Goal: Task Accomplishment & Management: Manage account settings

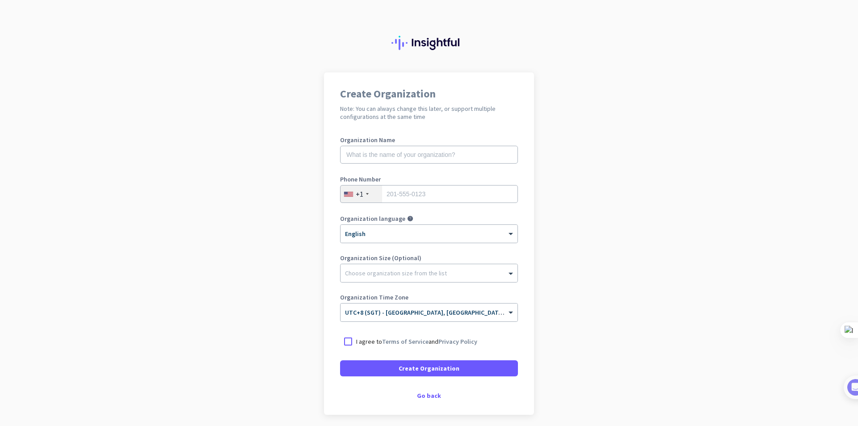
click at [361, 197] on div "+1" at bounding box center [362, 194] width 42 height 17
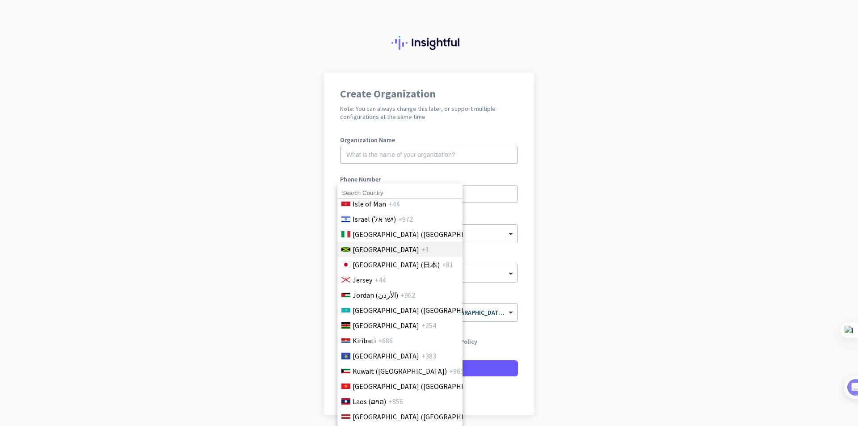
scroll to position [1744, 0]
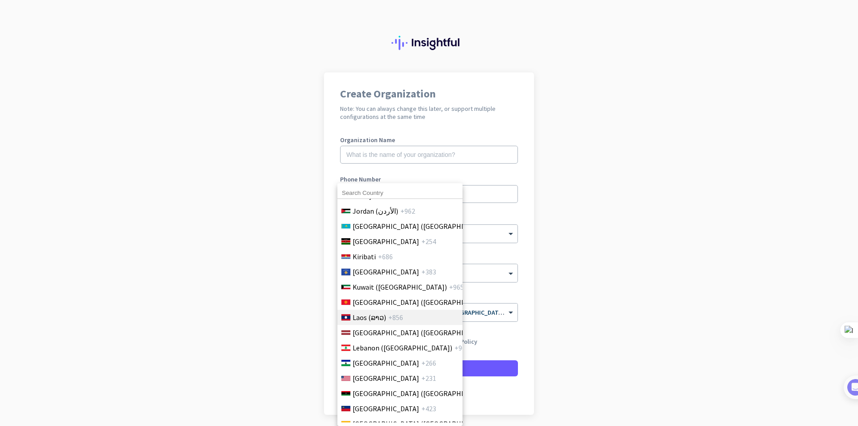
click at [389, 318] on span "+856" at bounding box center [396, 317] width 15 height 11
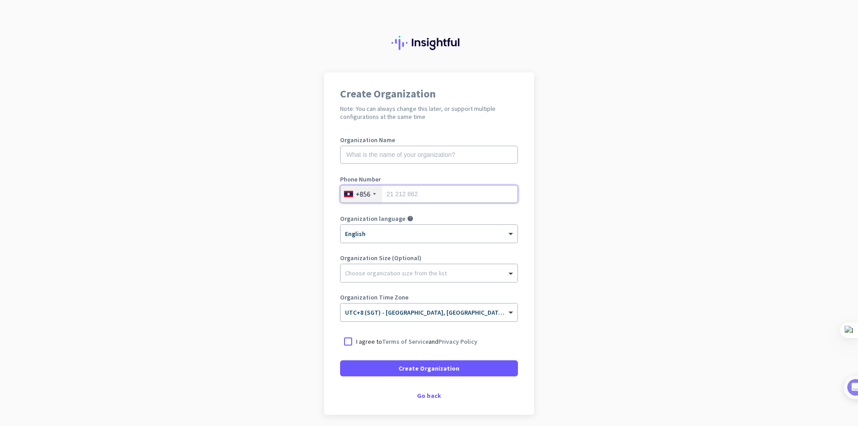
click at [399, 198] on input "tel" at bounding box center [429, 194] width 178 height 18
type input "2095508073"
click at [372, 147] on input "text" at bounding box center [429, 155] width 178 height 18
click at [378, 148] on input "text" at bounding box center [429, 155] width 178 height 18
type input "Customer Service"
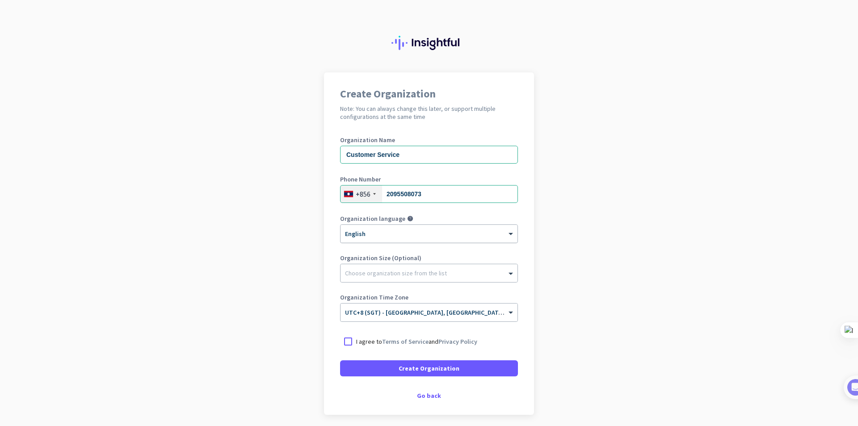
click at [394, 237] on div "× English" at bounding box center [424, 234] width 166 height 8
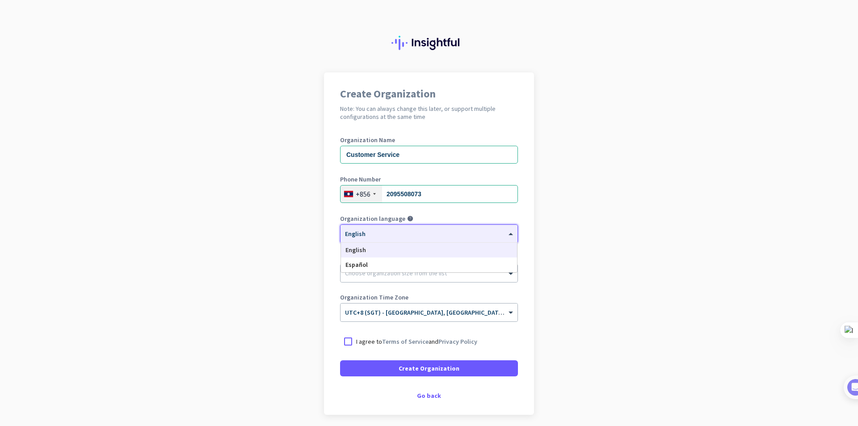
click at [394, 237] on div "× English" at bounding box center [424, 234] width 166 height 8
click at [381, 280] on div "Choose organization size from the list" at bounding box center [429, 273] width 177 height 18
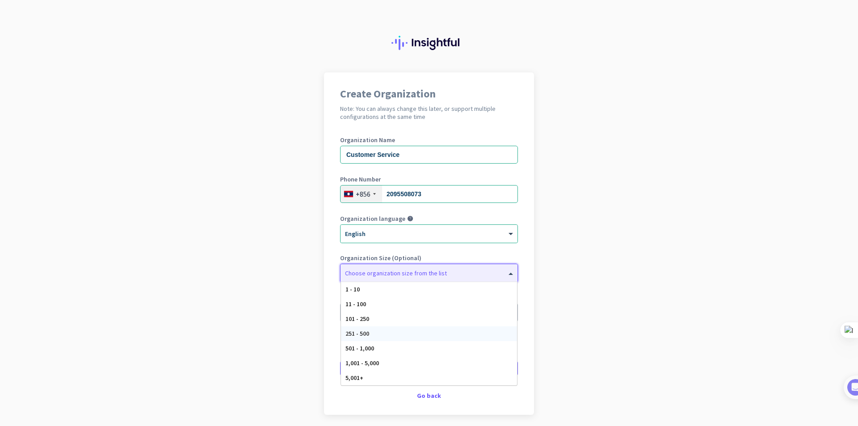
click at [369, 330] on div "251 - 500" at bounding box center [429, 333] width 176 height 15
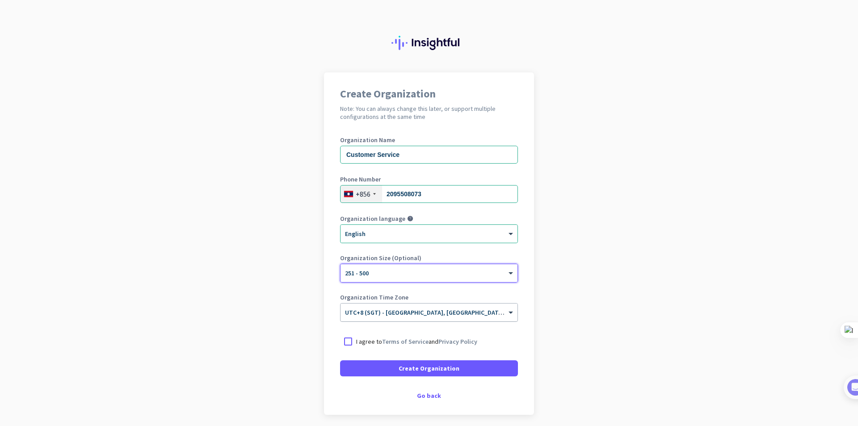
click at [385, 312] on input "text" at bounding box center [420, 309] width 150 height 7
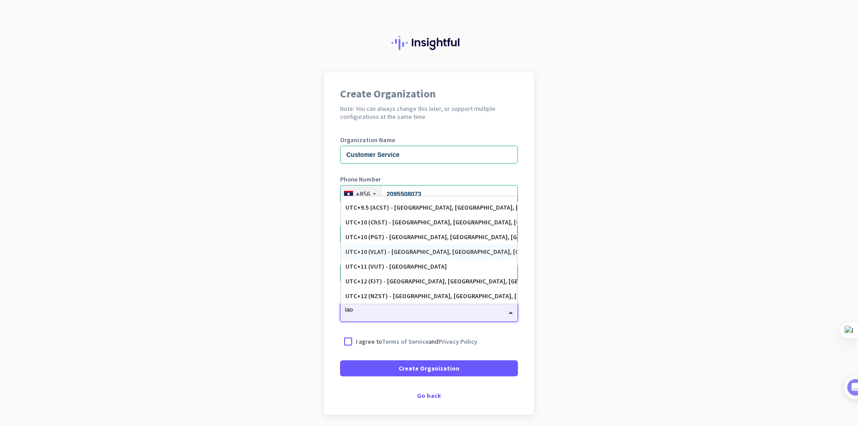
scroll to position [0, 0]
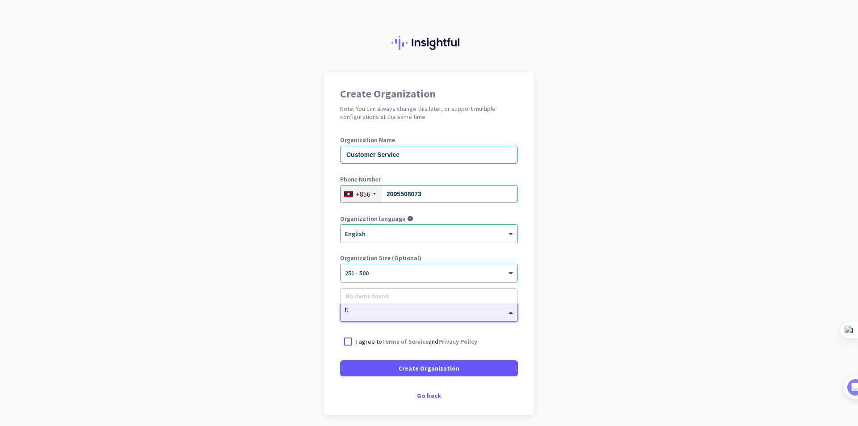
type input "l"
type input "tha"
click at [356, 341] on p "I agree to Terms of Service and Privacy Policy" at bounding box center [416, 341] width 121 height 9
click at [0, 0] on input "I agree to Terms of Service and Privacy Policy" at bounding box center [0, 0] width 0 height 0
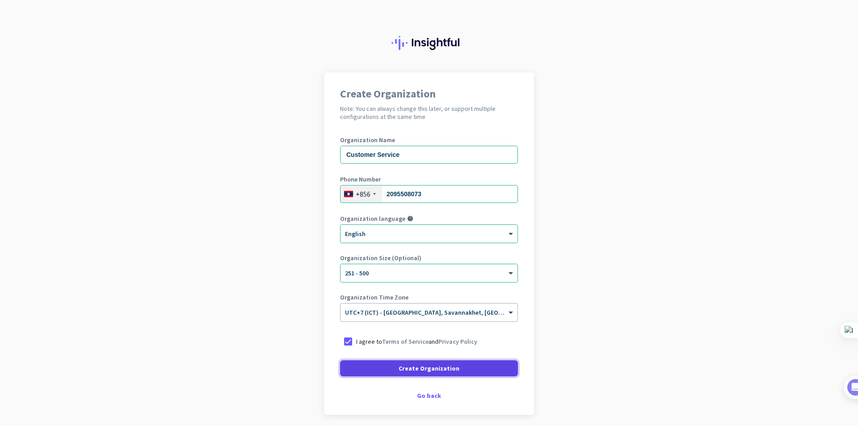
click at [368, 363] on span at bounding box center [429, 368] width 178 height 21
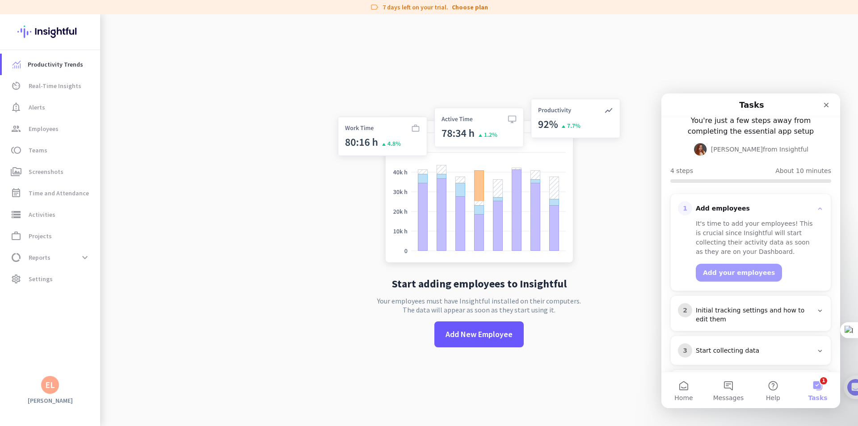
scroll to position [85, 0]
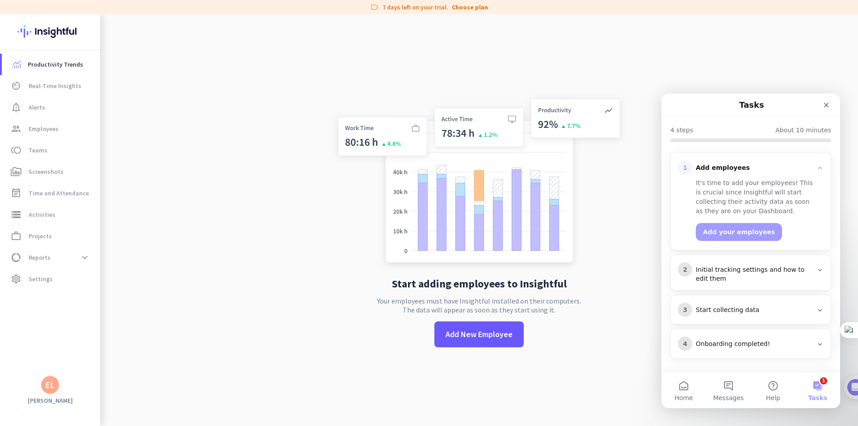
click at [756, 308] on div "Start collecting data" at bounding box center [754, 310] width 117 height 9
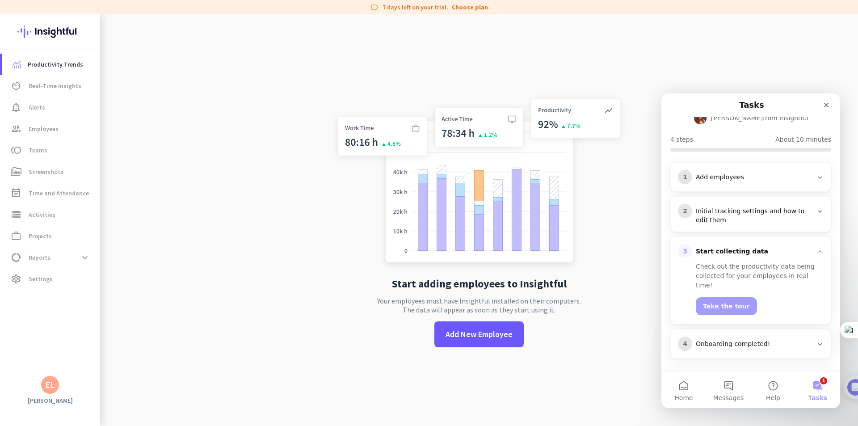
scroll to position [67, 0]
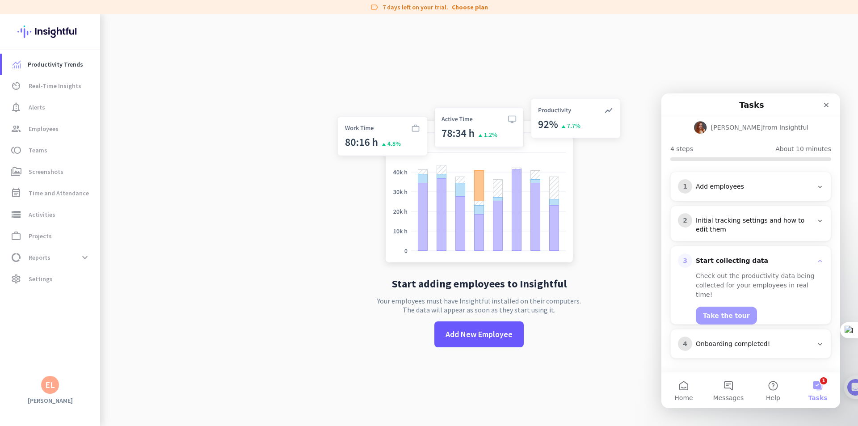
click at [749, 338] on div "4 Onboarding completed!" at bounding box center [751, 344] width 146 height 14
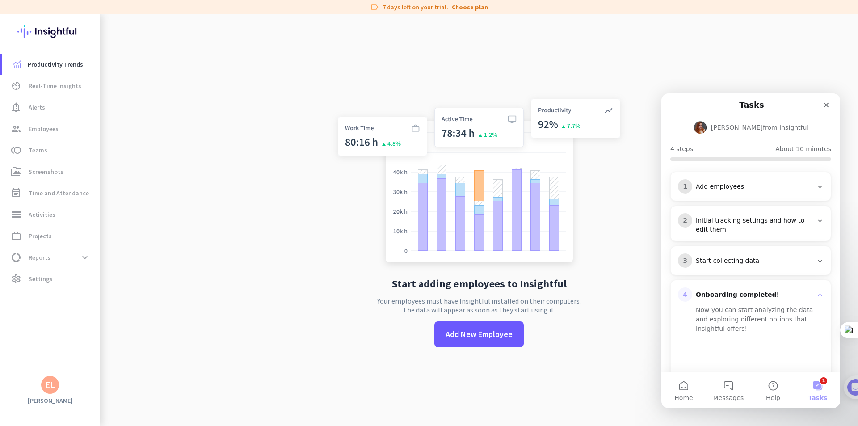
click at [739, 268] on div "3 Start collecting data" at bounding box center [751, 260] width 160 height 29
click at [729, 258] on div "Start collecting data" at bounding box center [754, 261] width 117 height 9
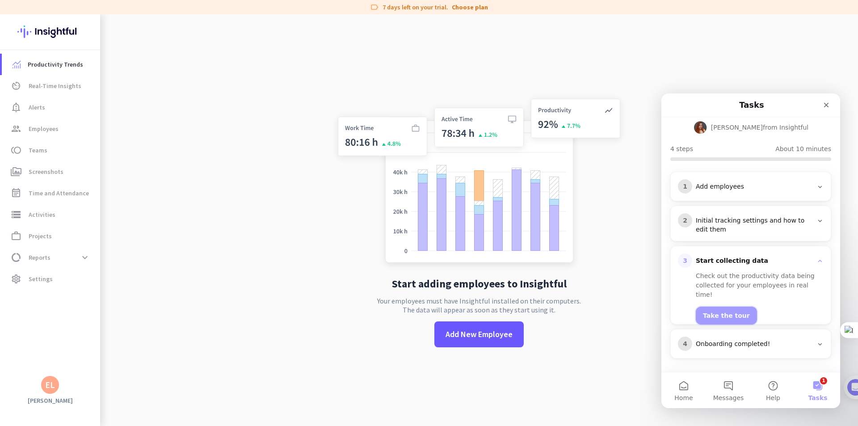
click at [721, 311] on button "Take the tour" at bounding box center [726, 316] width 61 height 18
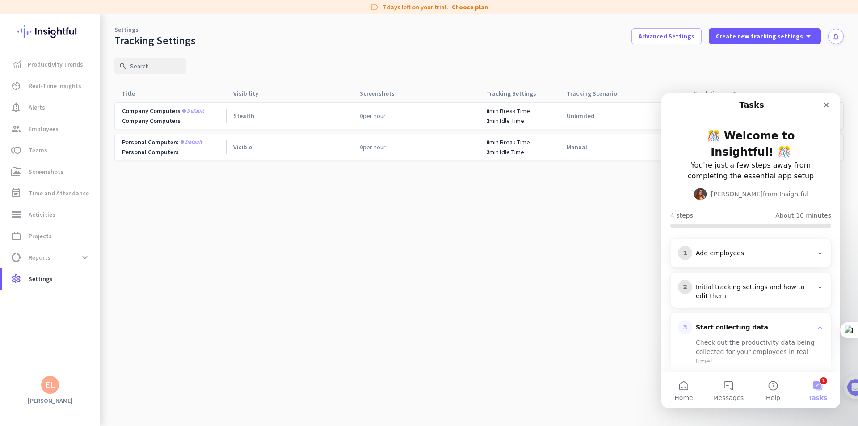
click at [369, 209] on cdk-virtual-scroll-viewport "Company computers Default Company Computers Stealth 0 per hour 0 min Break Time…" at bounding box center [479, 264] width 730 height 324
click at [823, 107] on div "Close" at bounding box center [827, 105] width 16 height 16
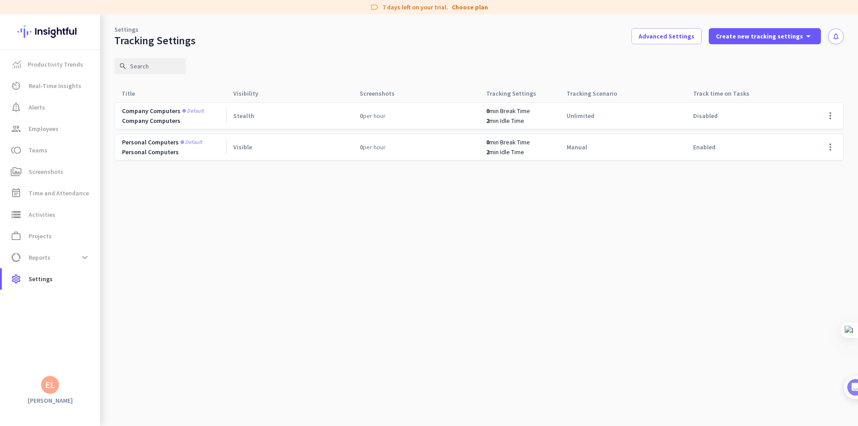
click at [712, 140] on div "Enabled" at bounding box center [749, 147] width 127 height 26
click at [251, 123] on div "Stealth" at bounding box center [289, 116] width 127 height 26
click at [834, 116] on span at bounding box center [830, 115] width 21 height 21
click at [822, 150] on div at bounding box center [429, 213] width 858 height 426
click at [829, 149] on span at bounding box center [830, 146] width 21 height 21
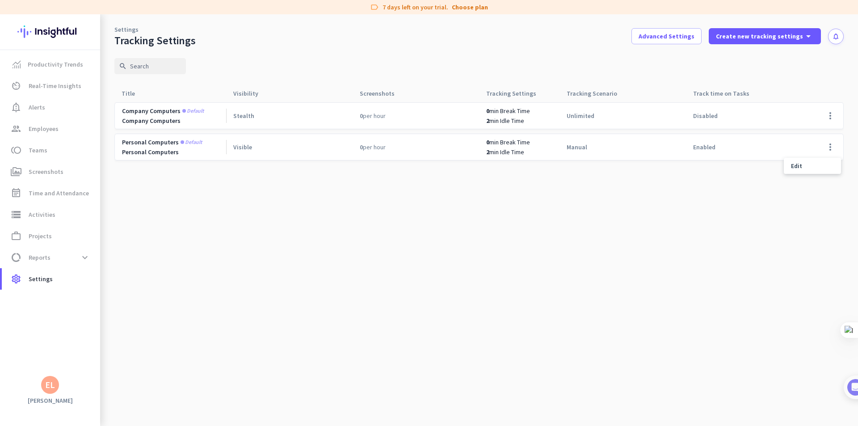
click at [682, 189] on div at bounding box center [429, 213] width 858 height 426
click at [63, 168] on span "perm_media Screenshots" at bounding box center [51, 171] width 84 height 11
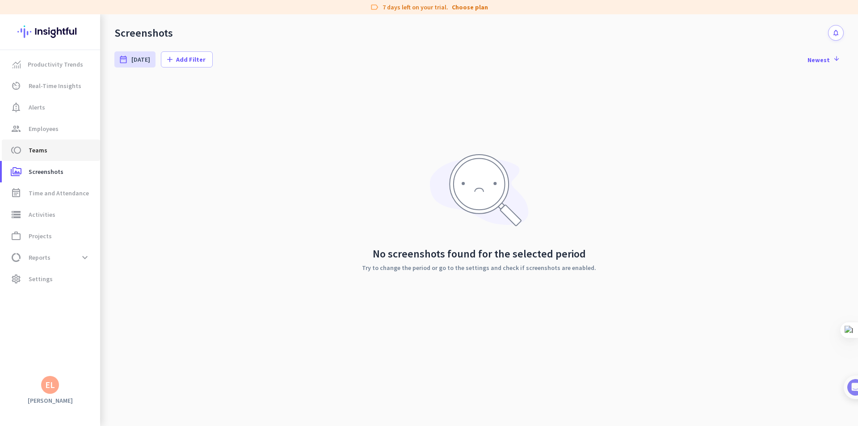
click at [61, 142] on link "toll Teams" at bounding box center [51, 149] width 98 height 21
click at [59, 114] on link "notification_important Alerts" at bounding box center [51, 107] width 98 height 21
click at [56, 127] on span "Employees" at bounding box center [44, 128] width 30 height 11
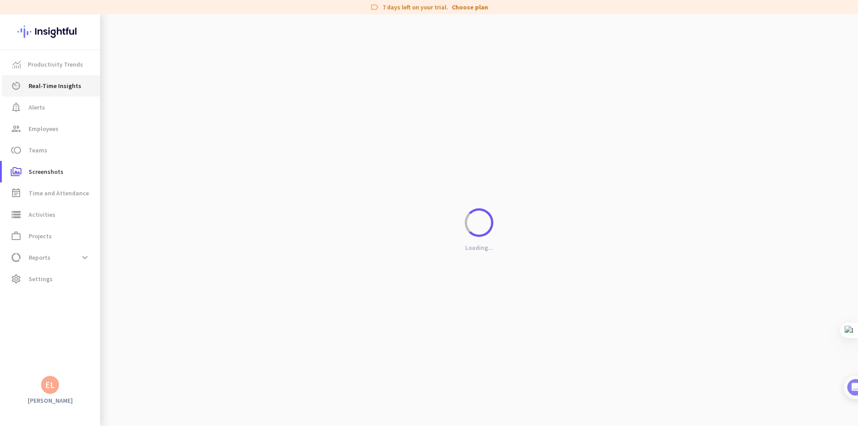
click at [69, 77] on link "av_timer Real-Time Insights" at bounding box center [51, 85] width 98 height 21
click at [70, 74] on link "Productivity Trends" at bounding box center [51, 64] width 98 height 21
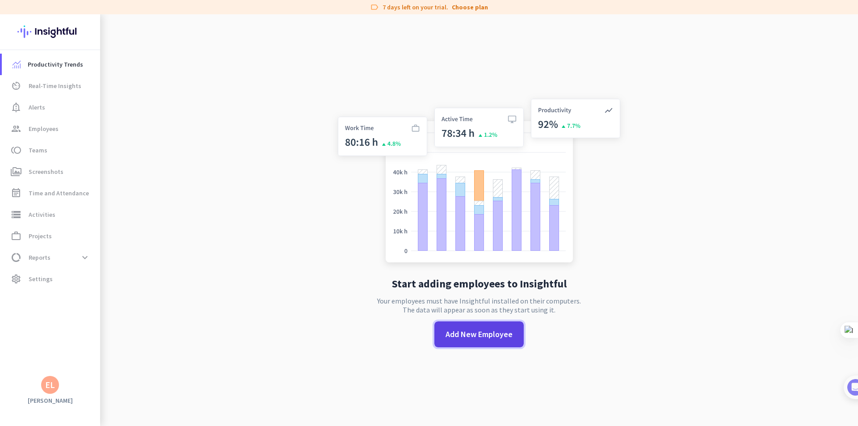
click at [447, 330] on span "Add New Employee" at bounding box center [479, 335] width 67 height 12
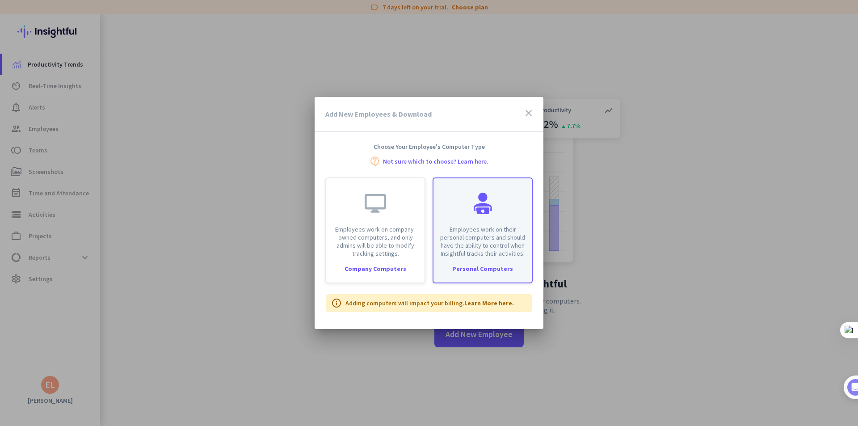
click at [445, 228] on p "Employees work on their personal computers and should have the ability to contr…" at bounding box center [483, 241] width 88 height 32
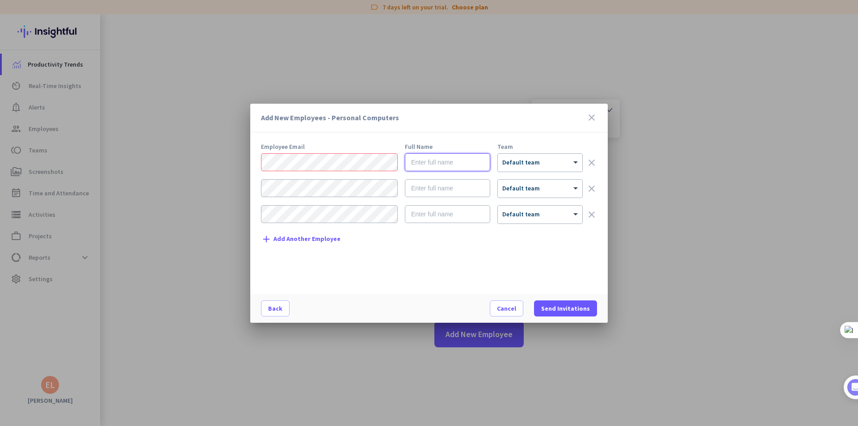
click at [413, 169] on input "text" at bounding box center [447, 162] width 85 height 18
click at [521, 168] on div "× Default team" at bounding box center [540, 163] width 85 height 18
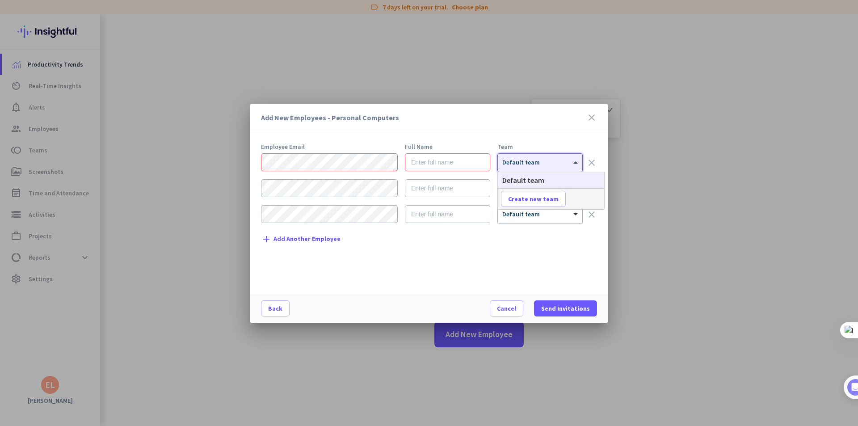
click at [427, 227] on form "× Default team clear × Default team clear × Default team clear" at bounding box center [429, 192] width 336 height 78
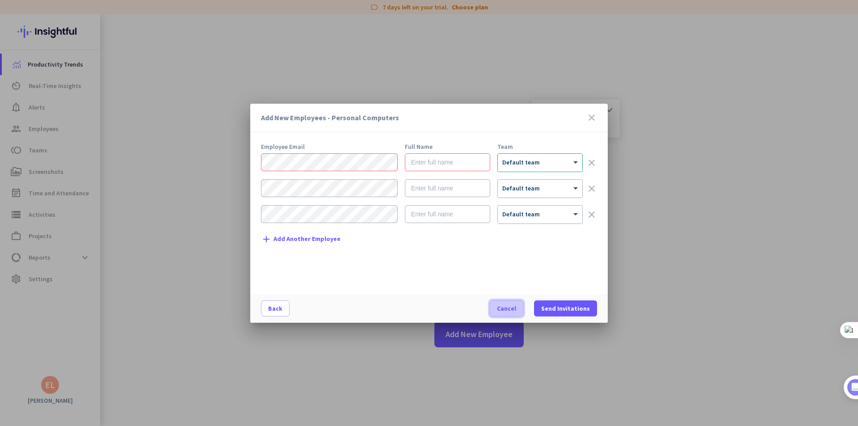
click at [498, 310] on span "button" at bounding box center [506, 308] width 33 height 21
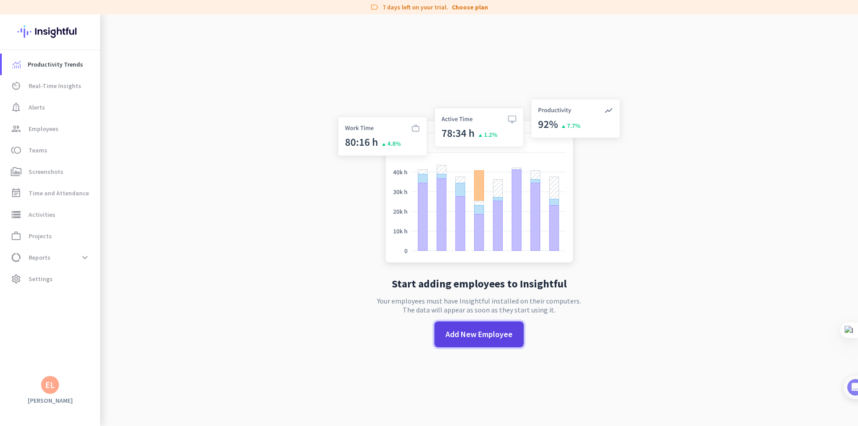
click at [446, 337] on span "Add New Employee" at bounding box center [479, 335] width 67 height 12
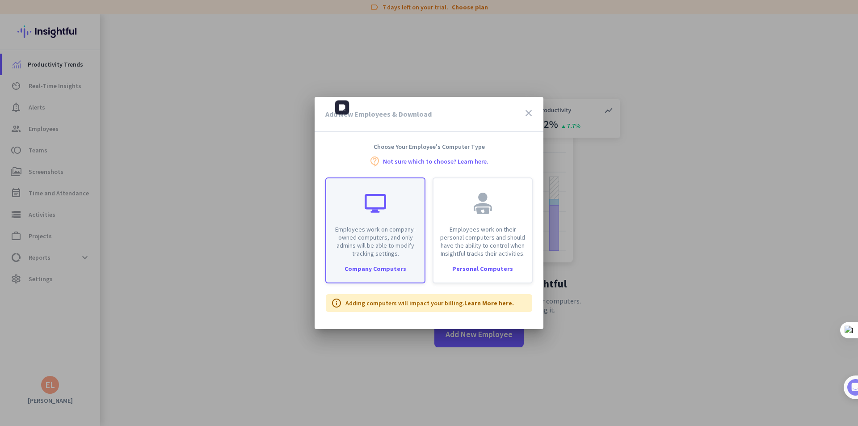
click at [372, 213] on div at bounding box center [375, 203] width 21 height 21
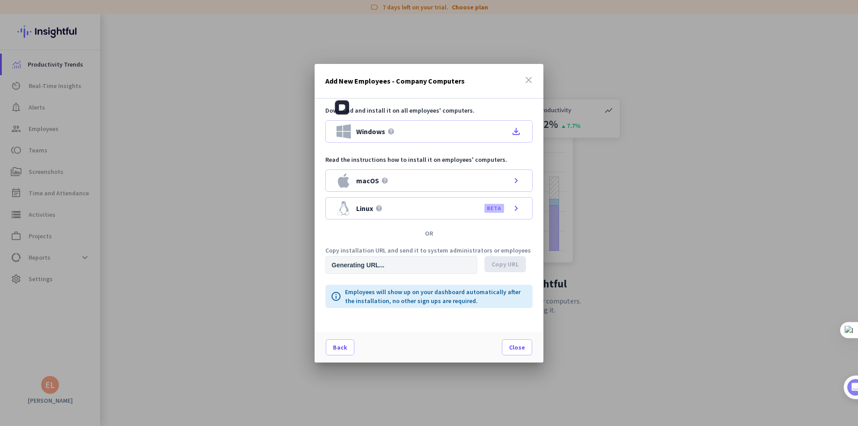
type input "[URL][DOMAIN_NAME]"
click at [526, 80] on icon "close" at bounding box center [529, 80] width 11 height 11
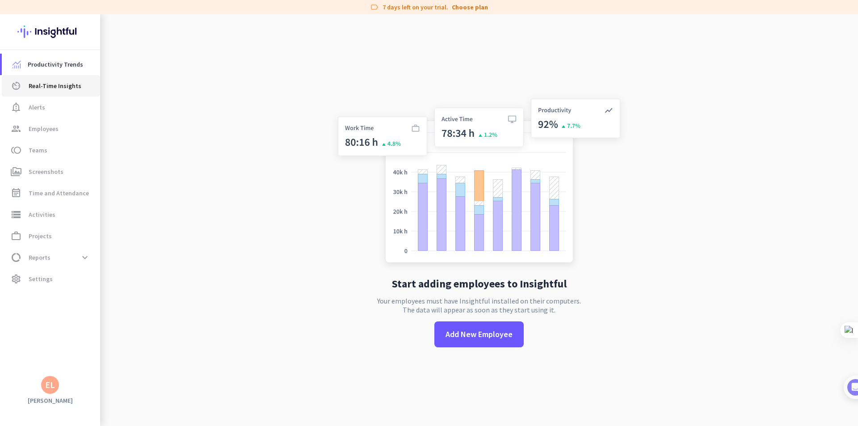
click at [51, 93] on link "av_timer Real-Time Insights" at bounding box center [51, 85] width 98 height 21
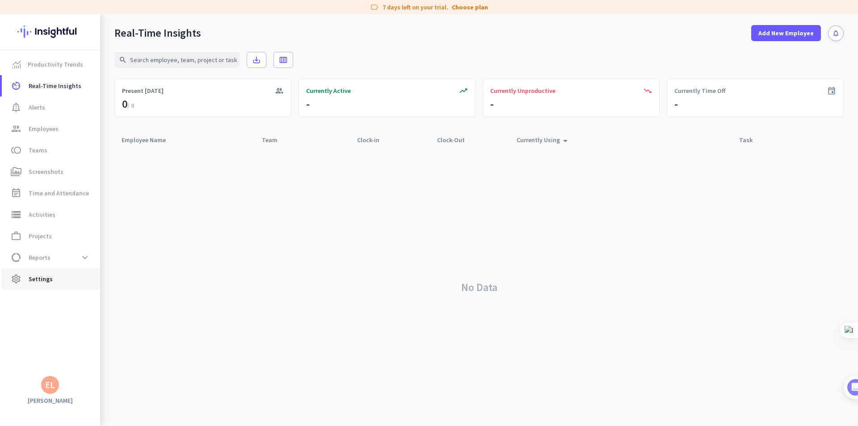
click at [68, 279] on span "settings Settings" at bounding box center [51, 279] width 84 height 11
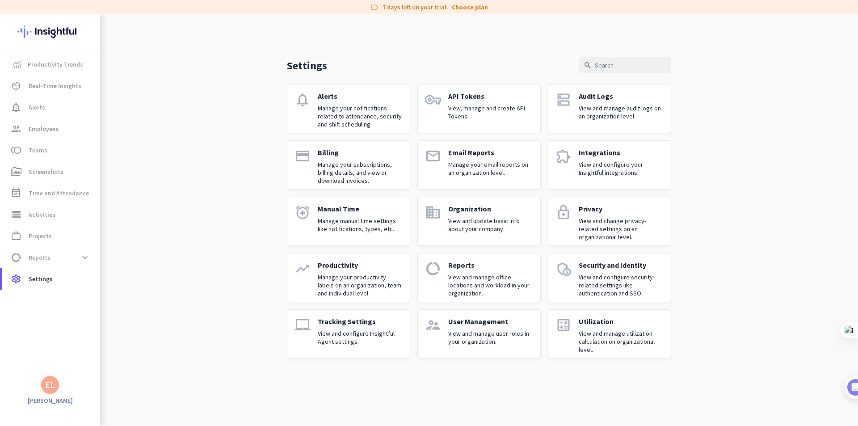
click at [328, 326] on div "Tracking Settings View and configure Insightful Agent settings." at bounding box center [360, 334] width 85 height 34
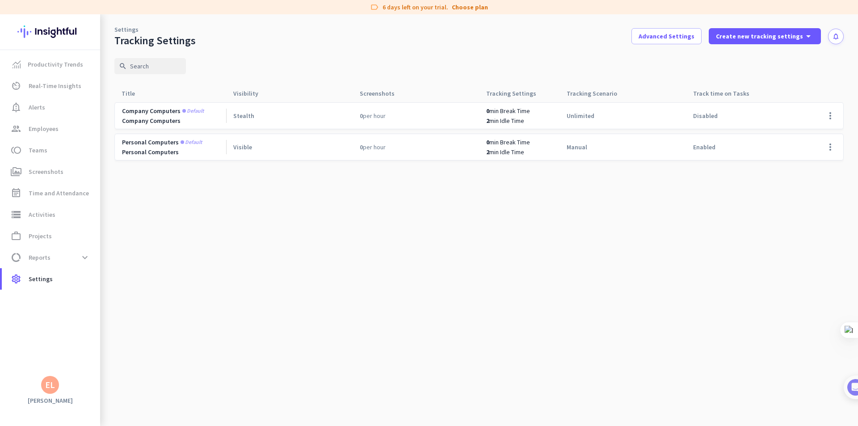
click at [452, 15] on div "Settings Tracking Settings Advanced Settings Create new tracking settings arrow…" at bounding box center [479, 30] width 758 height 33
click at [63, 257] on span "data_usage Reports expand_more" at bounding box center [51, 257] width 84 height 16
click at [74, 257] on span "data_usage Reports expand_less" at bounding box center [51, 257] width 84 height 16
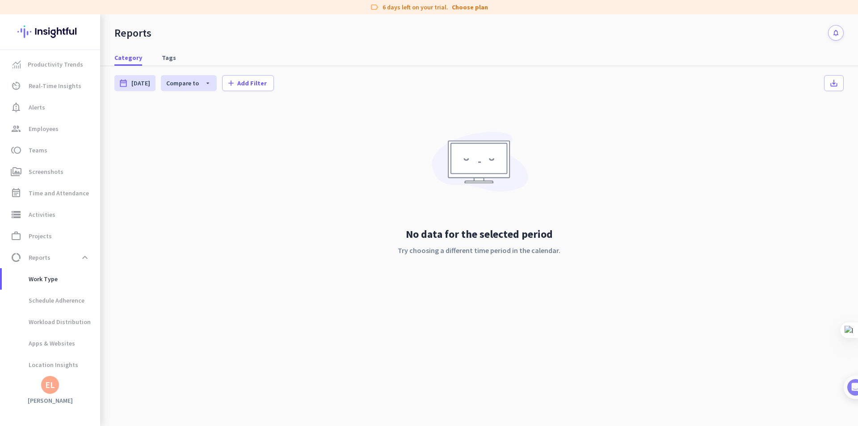
click at [55, 383] on div "EL" at bounding box center [50, 385] width 18 height 18
click at [101, 325] on span "Personal Settings" at bounding box center [97, 320] width 68 height 16
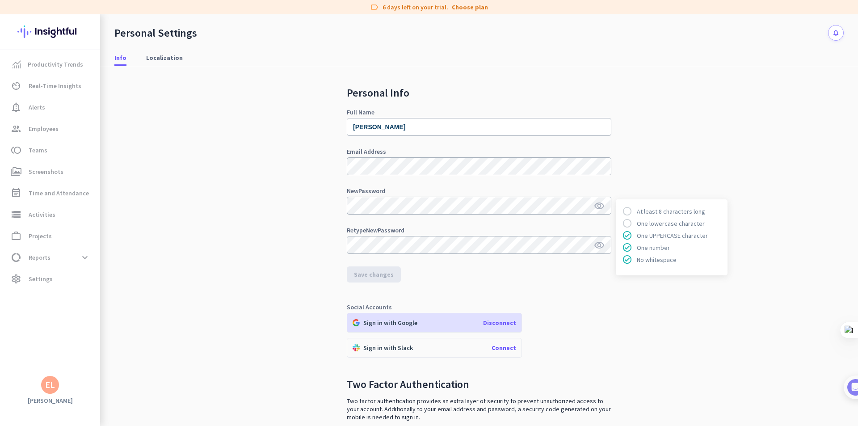
click at [594, 203] on icon "visibility" at bounding box center [599, 206] width 11 height 11
click at [354, 277] on span "Save changes" at bounding box center [374, 274] width 40 height 9
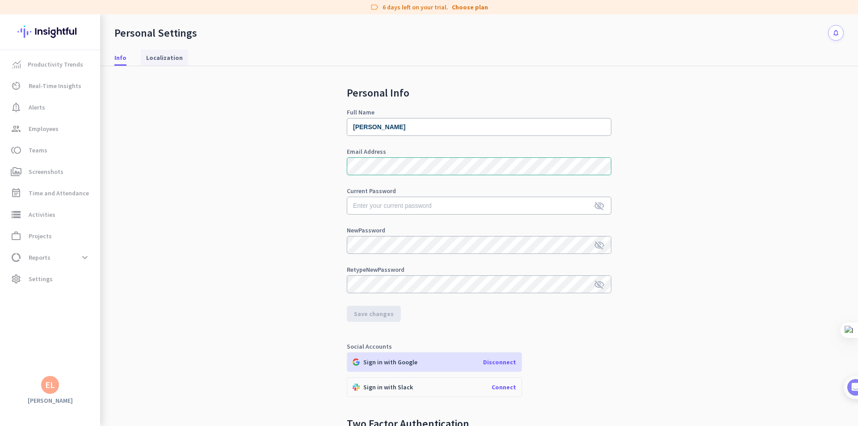
click at [156, 59] on span "Localization" at bounding box center [164, 57] width 37 height 9
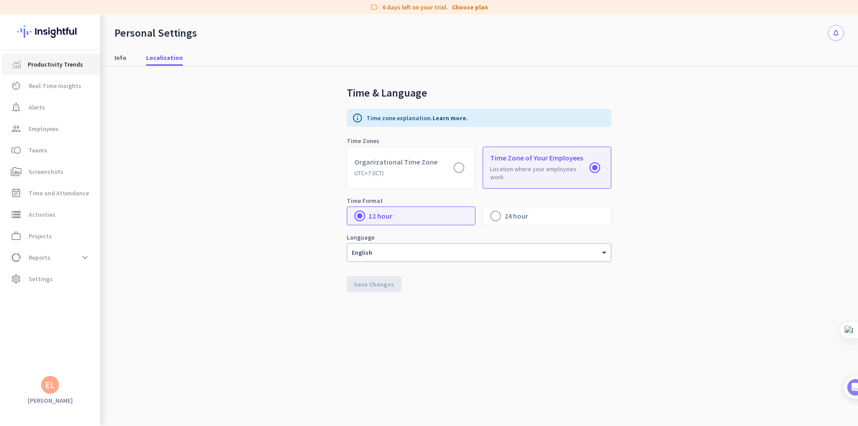
click at [48, 64] on span "Productivity Trends" at bounding box center [55, 64] width 55 height 11
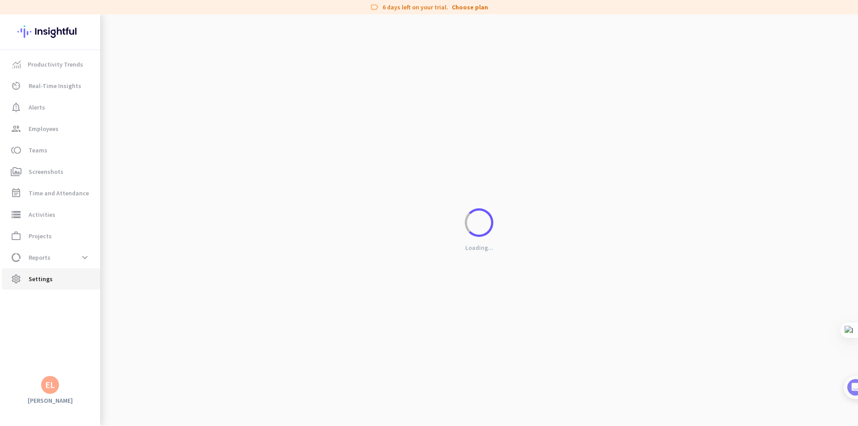
click at [47, 279] on span "Settings" at bounding box center [41, 279] width 24 height 11
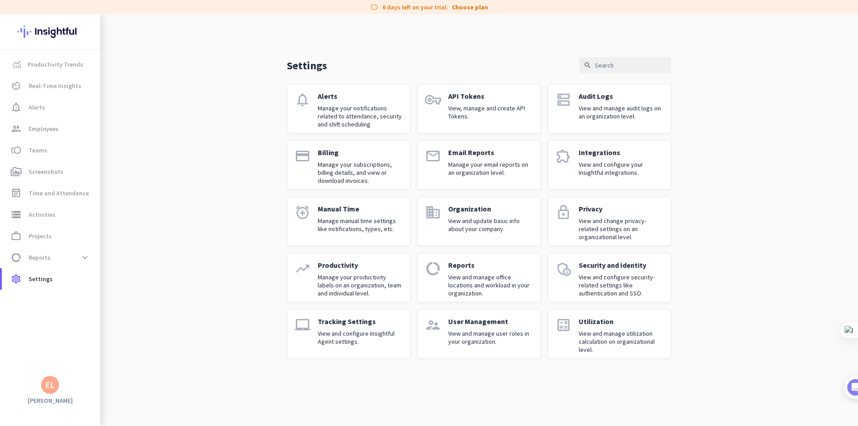
click at [364, 169] on p "Manage your subscriptions, billing details, and view or download invoices." at bounding box center [360, 173] width 85 height 24
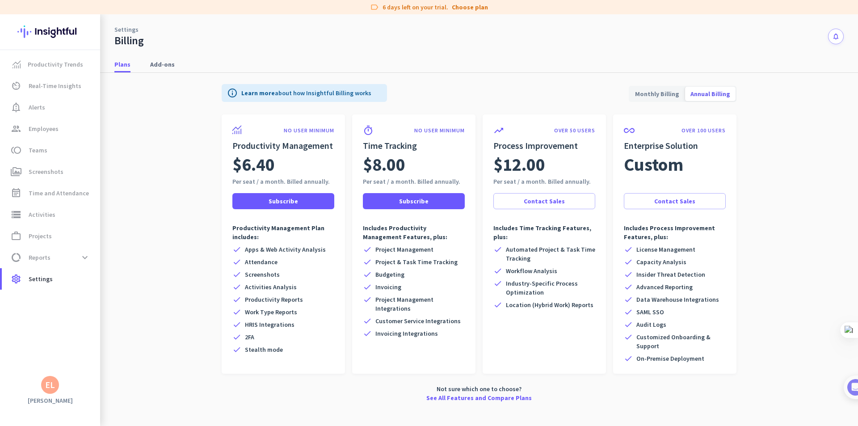
click at [702, 94] on span "Annual Billing" at bounding box center [710, 93] width 51 height 21
click at [678, 95] on span "Monthly Billing" at bounding box center [657, 93] width 55 height 21
click at [702, 97] on span "Annual Billing" at bounding box center [710, 93] width 51 height 21
click at [294, 128] on p "NO USER MINIMUM" at bounding box center [309, 130] width 51 height 7
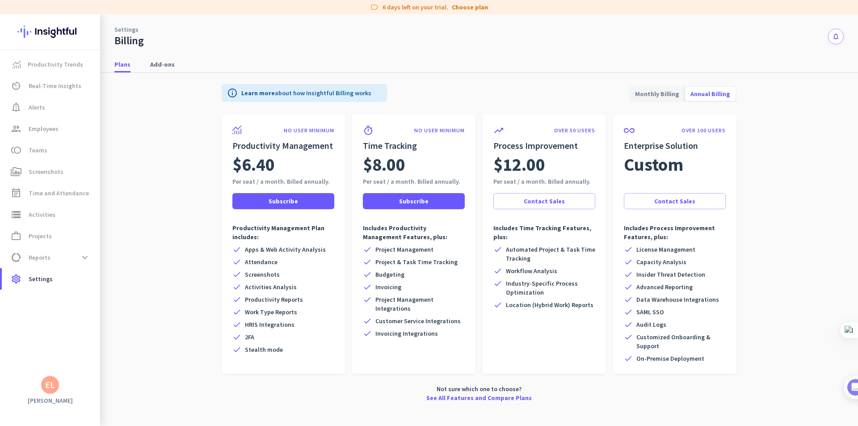
click at [294, 128] on p "NO USER MINIMUM" at bounding box center [309, 130] width 51 height 7
click at [161, 61] on span "Add-ons" at bounding box center [162, 64] width 25 height 9
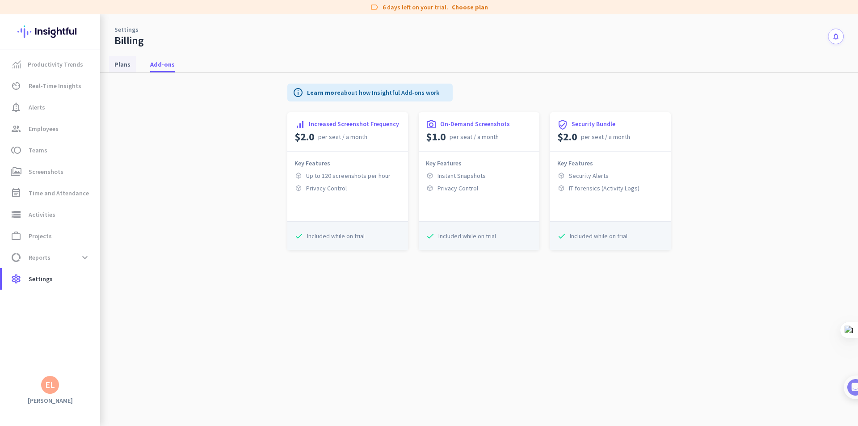
click at [129, 72] on span "Plans" at bounding box center [122, 64] width 16 height 16
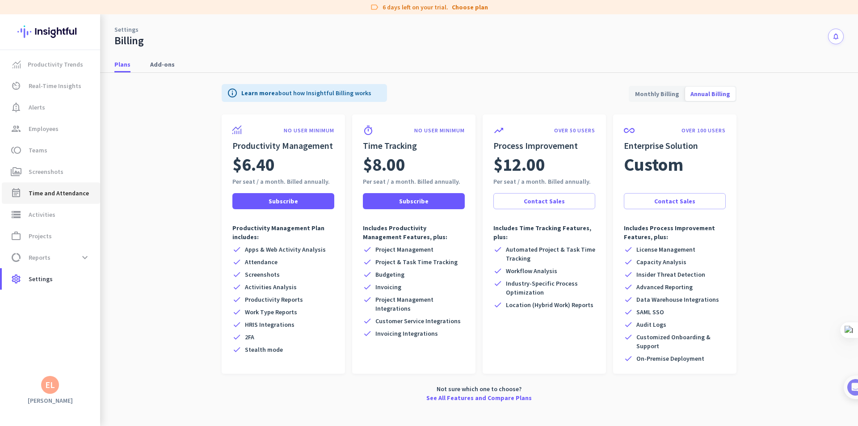
click at [43, 196] on span "Time and Attendance" at bounding box center [59, 193] width 60 height 11
click at [66, 220] on link "storage Activities" at bounding box center [51, 214] width 98 height 21
click at [56, 245] on link "work_outline Projects" at bounding box center [51, 235] width 98 height 21
click at [51, 262] on span "data_usage Reports expand_more" at bounding box center [51, 257] width 84 height 16
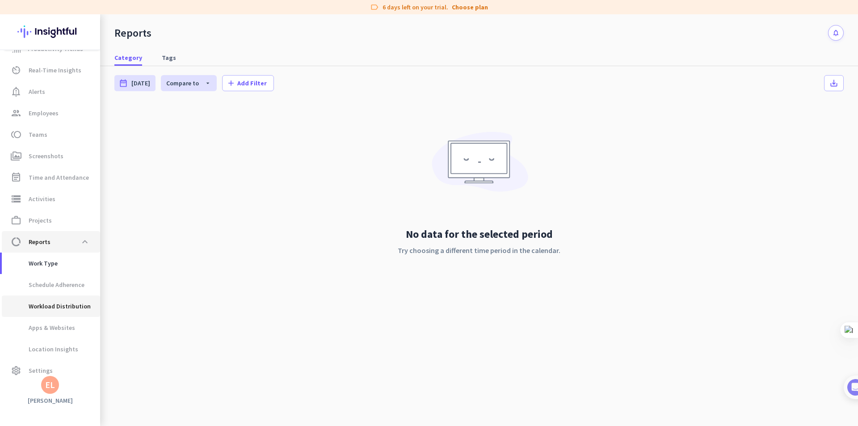
scroll to position [25, 0]
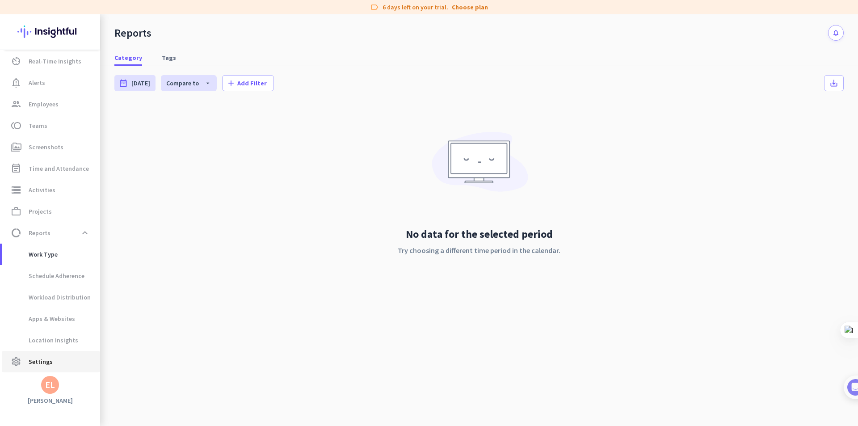
click at [52, 370] on link "settings Settings" at bounding box center [51, 361] width 98 height 21
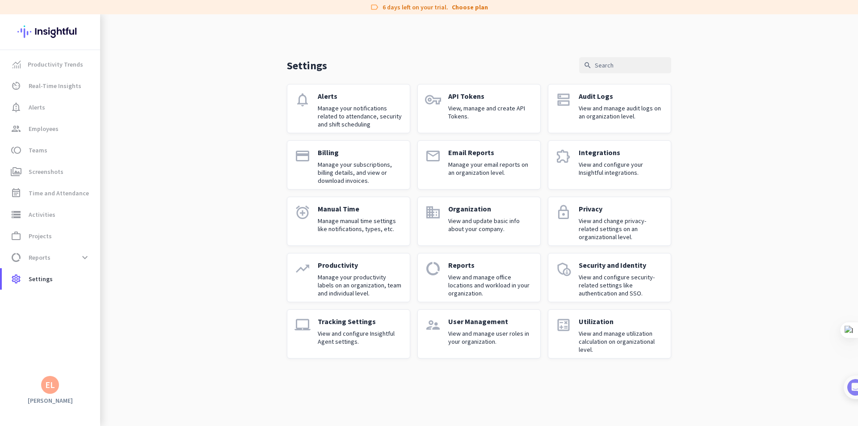
click at [356, 340] on p "View and configure Insightful Agent settings." at bounding box center [360, 338] width 85 height 16
click at [472, 330] on p "View and manage user roles in your organization." at bounding box center [490, 338] width 85 height 16
click at [591, 332] on p "View and manage utilization calculation on organizational level." at bounding box center [621, 342] width 85 height 24
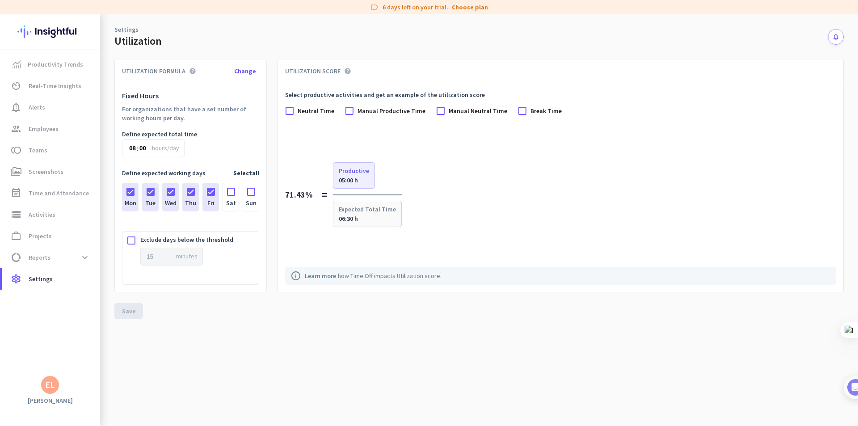
click at [231, 196] on label "Sat" at bounding box center [231, 203] width 16 height 16
click at [0, 0] on input "Sat" at bounding box center [0, 0] width 0 height 0
click at [244, 194] on div at bounding box center [251, 189] width 16 height 12
click at [133, 151] on input "08" at bounding box center [129, 148] width 13 height 19
type input "12"
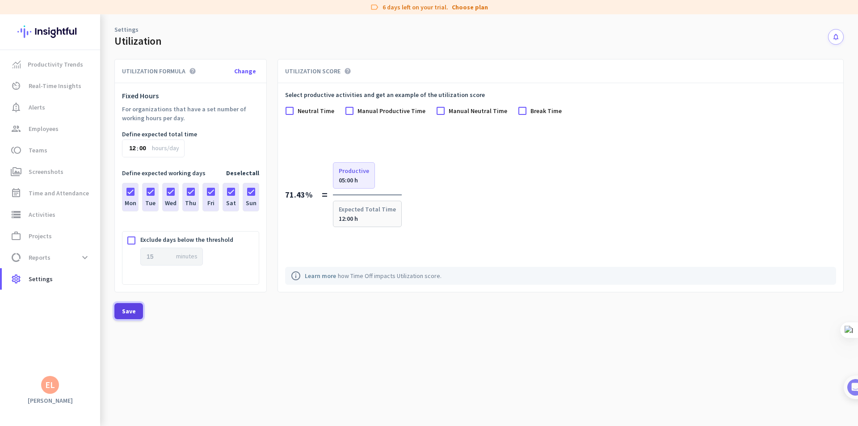
click at [138, 307] on span at bounding box center [128, 310] width 29 height 21
click at [62, 272] on link "settings Settings" at bounding box center [51, 278] width 98 height 21
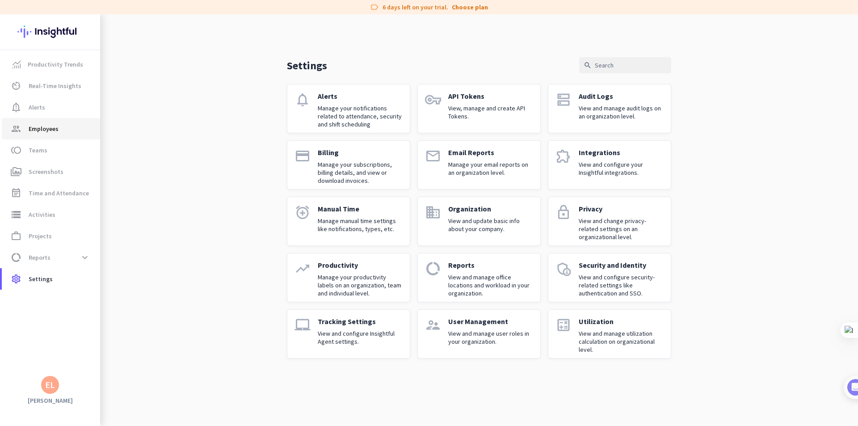
click at [52, 138] on link "group Employees" at bounding box center [51, 128] width 98 height 21
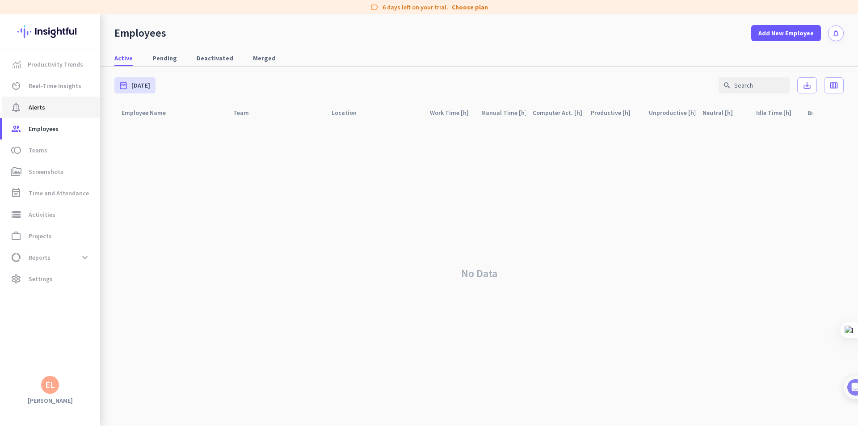
click at [47, 105] on span "notification_important Alerts" at bounding box center [51, 107] width 84 height 11
click at [55, 91] on link "av_timer Real-Time Insights" at bounding box center [51, 85] width 98 height 21
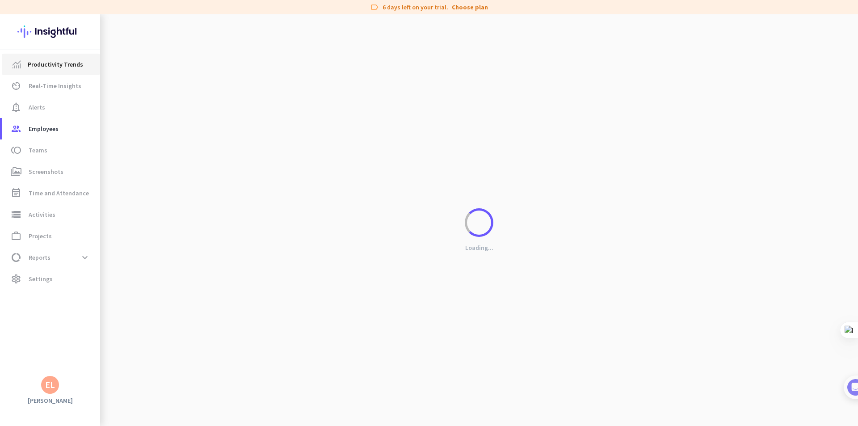
click at [67, 62] on span "Productivity Trends" at bounding box center [55, 64] width 55 height 11
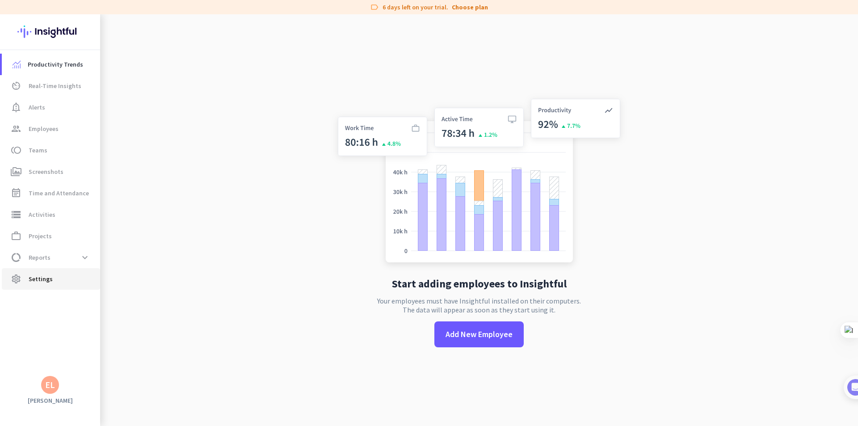
click at [55, 279] on span "settings Settings" at bounding box center [51, 279] width 84 height 11
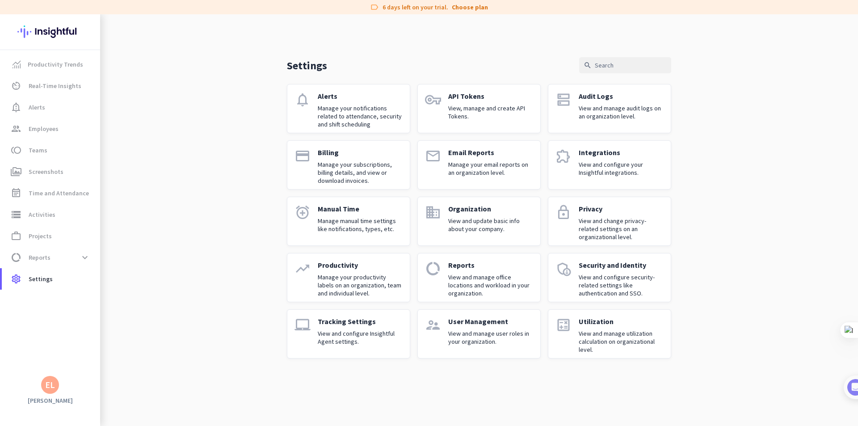
click at [319, 107] on p "Manage your notifications related to attendance, security and shift scheduling" at bounding box center [360, 116] width 85 height 24
click at [496, 122] on div "API Tokens View, manage and create API Tokens." at bounding box center [490, 109] width 85 height 34
click at [582, 113] on p "View and manage audit logs on an organization level." at bounding box center [621, 112] width 85 height 16
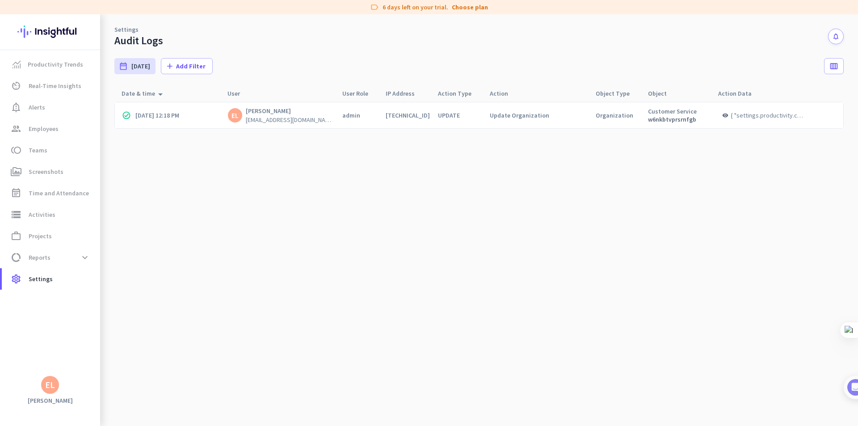
click at [176, 115] on span "[DATE] 12:18 PM" at bounding box center [157, 115] width 44 height 8
drag, startPoint x: 316, startPoint y: 156, endPoint x: 343, endPoint y: 159, distance: 26.9
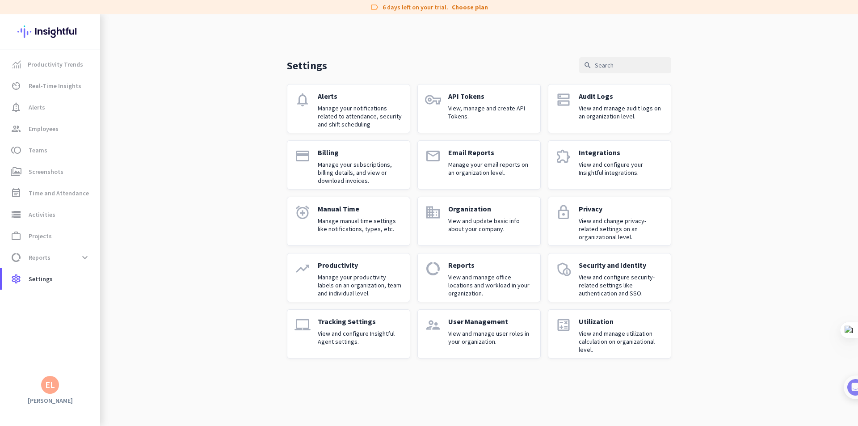
click at [54, 391] on div "EL" at bounding box center [50, 385] width 18 height 18
click at [99, 371] on span "Sign out" at bounding box center [98, 368] width 54 height 8
